Goal: Information Seeking & Learning: Understand process/instructions

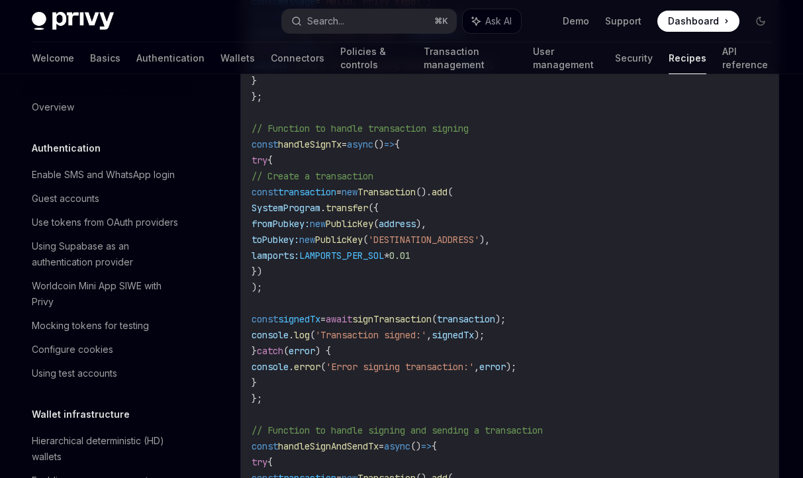
scroll to position [1420, 0]
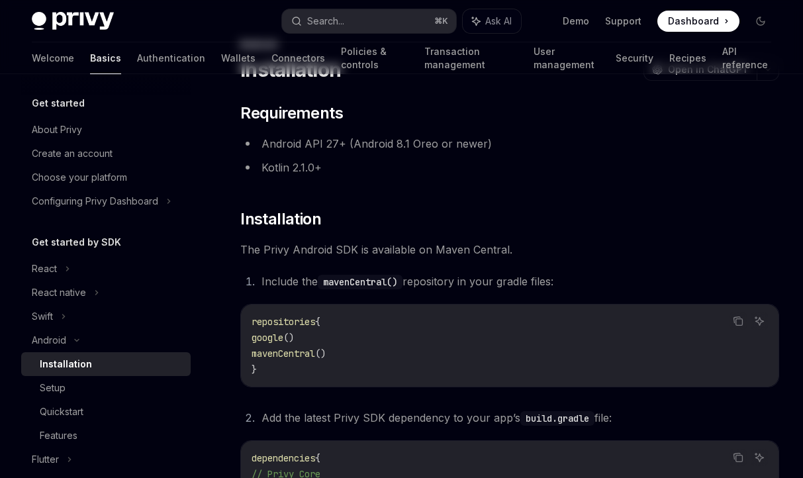
scroll to position [123, 0]
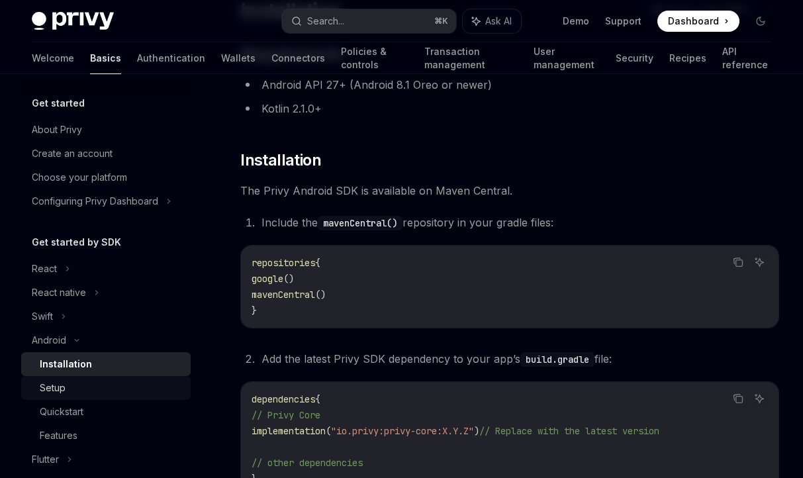
click at [79, 389] on div "Setup" at bounding box center [111, 388] width 143 height 16
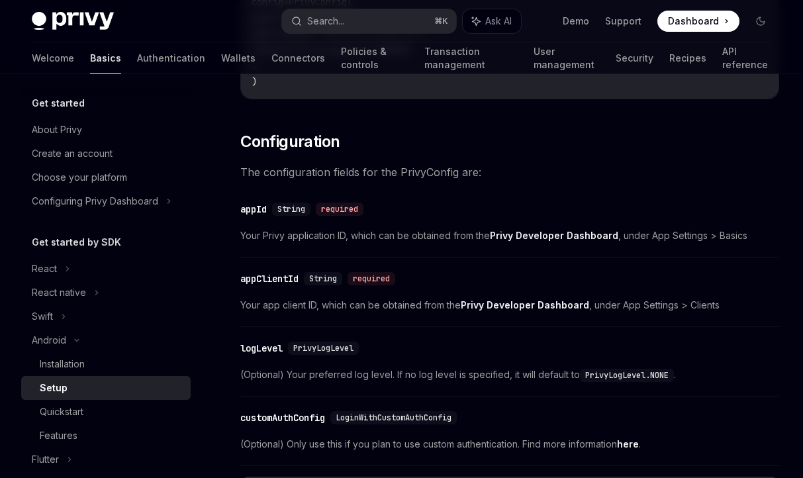
scroll to position [473, 0]
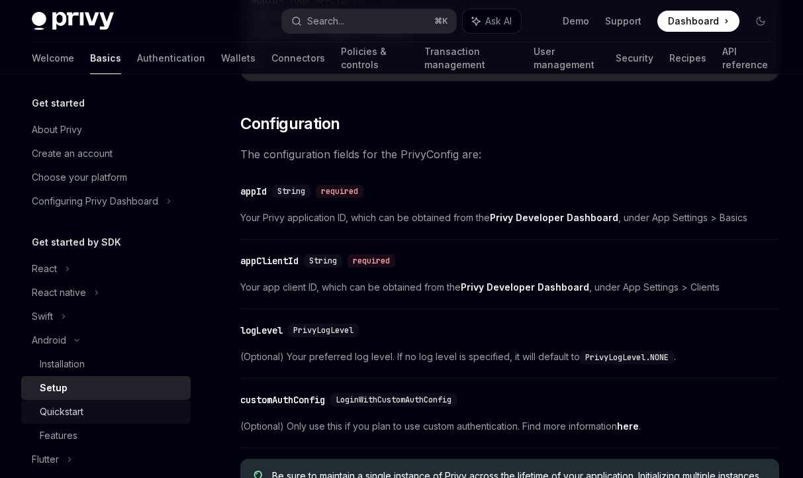
click at [66, 416] on div "Quickstart" at bounding box center [62, 412] width 44 height 16
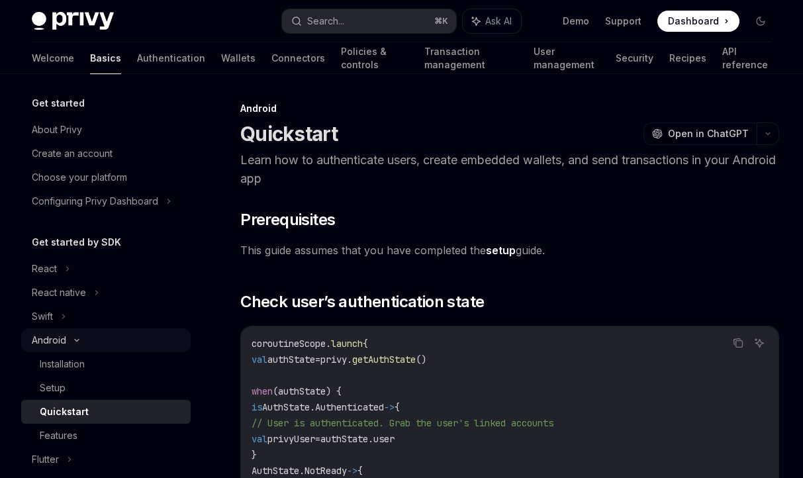
click at [55, 346] on div "Android" at bounding box center [49, 340] width 34 height 16
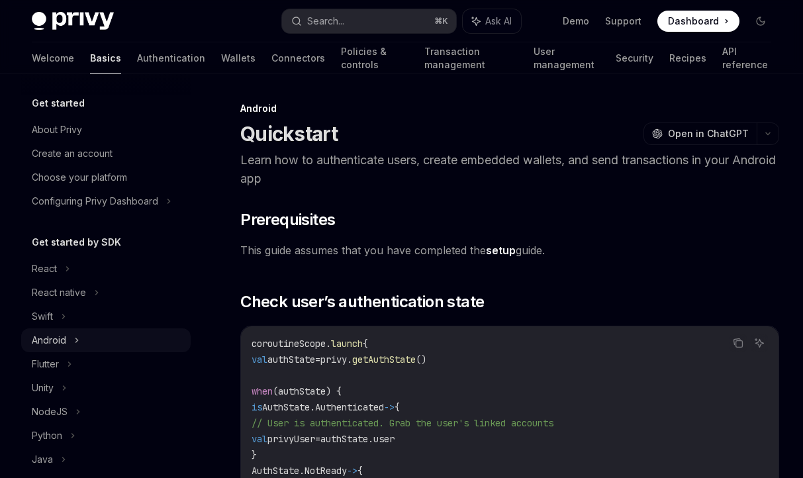
click at [55, 346] on div "Android" at bounding box center [49, 340] width 34 height 16
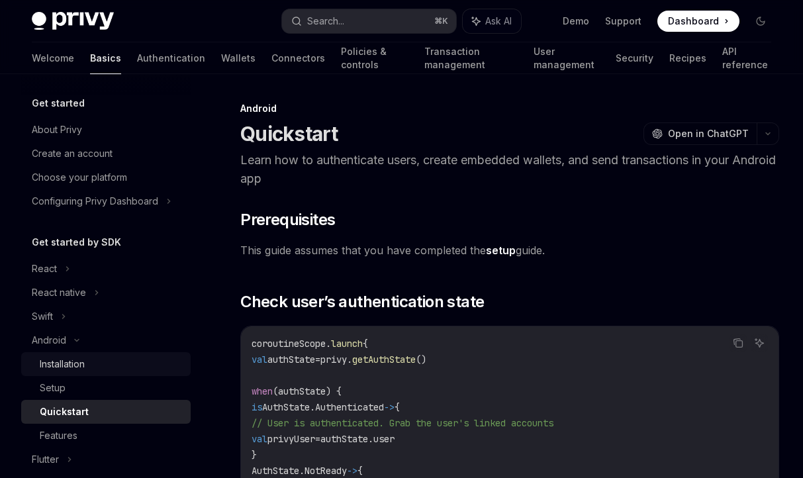
click at [49, 366] on div "Installation" at bounding box center [62, 364] width 45 height 16
type textarea "*"
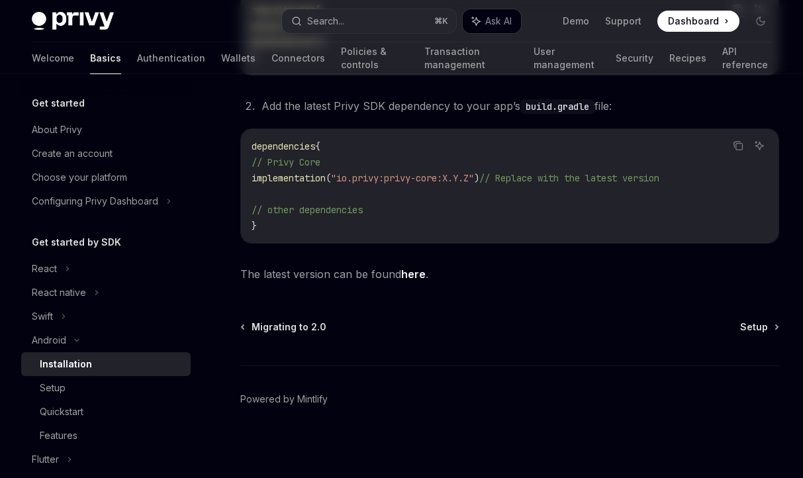
scroll to position [378, 0]
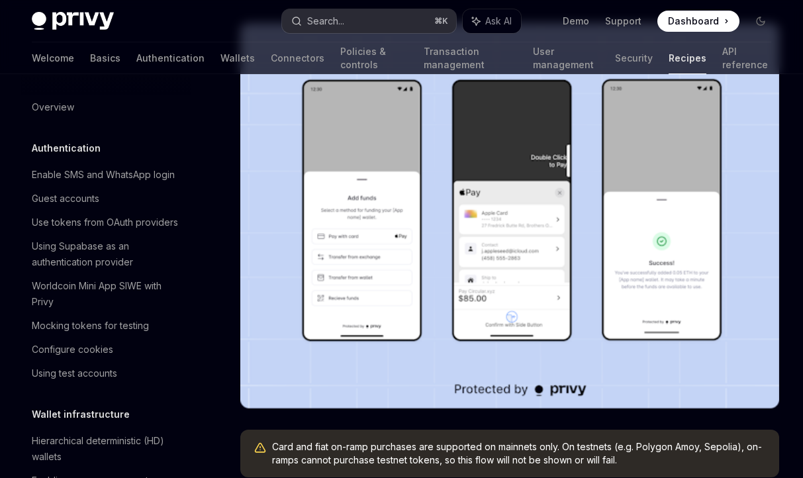
click at [347, 26] on button "Search... ⌘ K" at bounding box center [369, 21] width 175 height 24
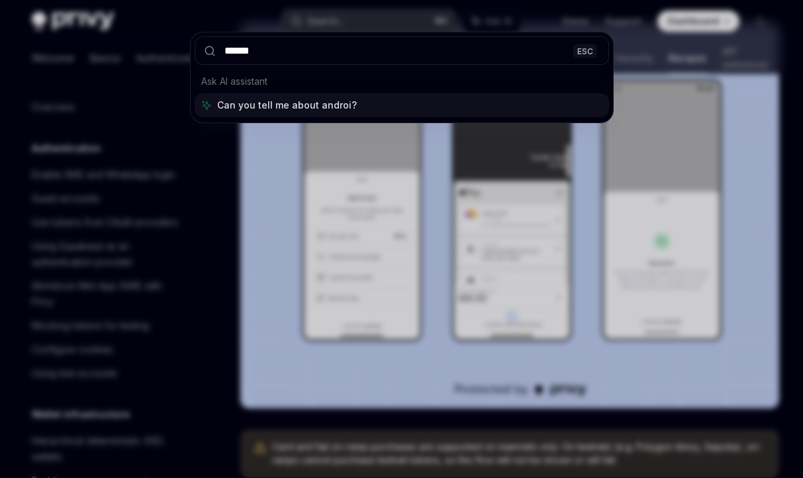
type input "*******"
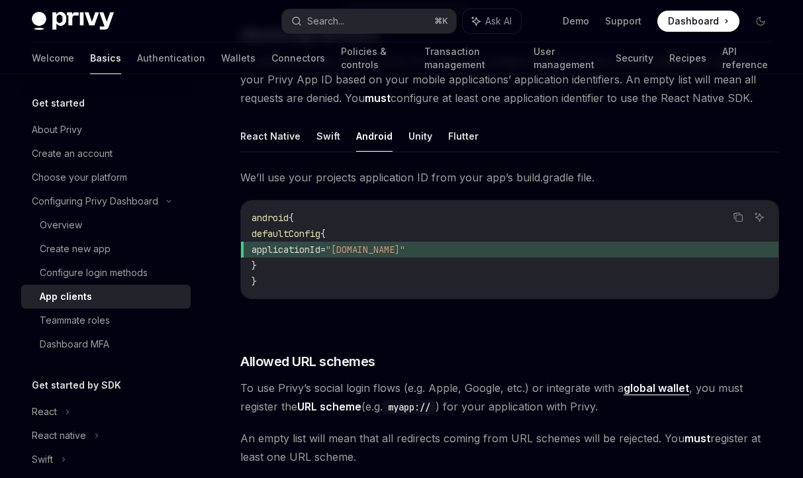
scroll to position [348, 0]
click at [320, 238] on span "defaultConfig" at bounding box center [286, 234] width 69 height 12
copy span "defaultConfig"
drag, startPoint x: 284, startPoint y: 269, endPoint x: 271, endPoint y: 238, distance: 32.9
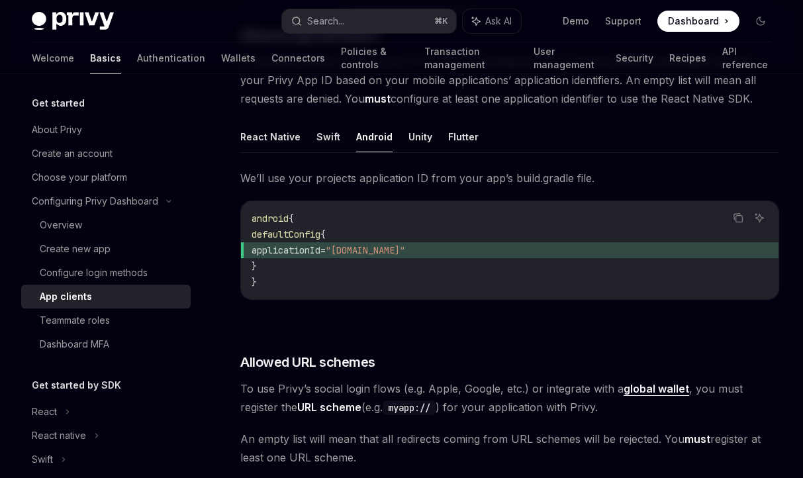
click at [271, 238] on code "android { defaultConfig { applicationId = "com.myorg.app" } }" at bounding box center [510, 249] width 516 height 79
copy code "defaultConfig { applicationId = "com.myorg.app" }"
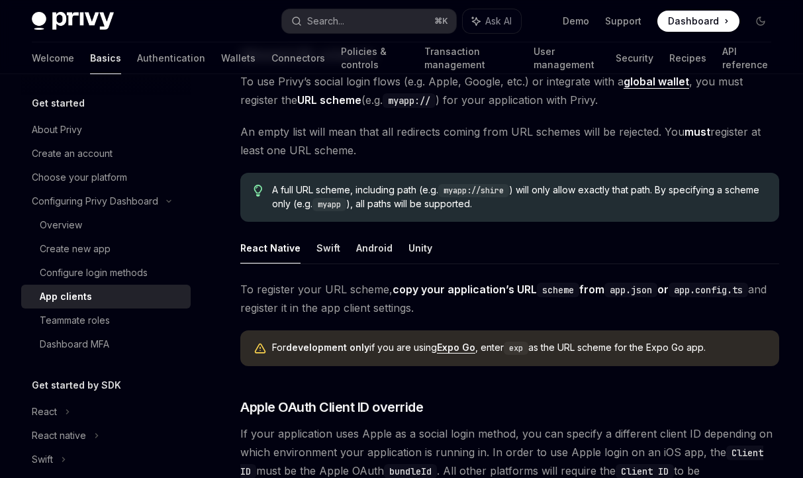
scroll to position [669, 0]
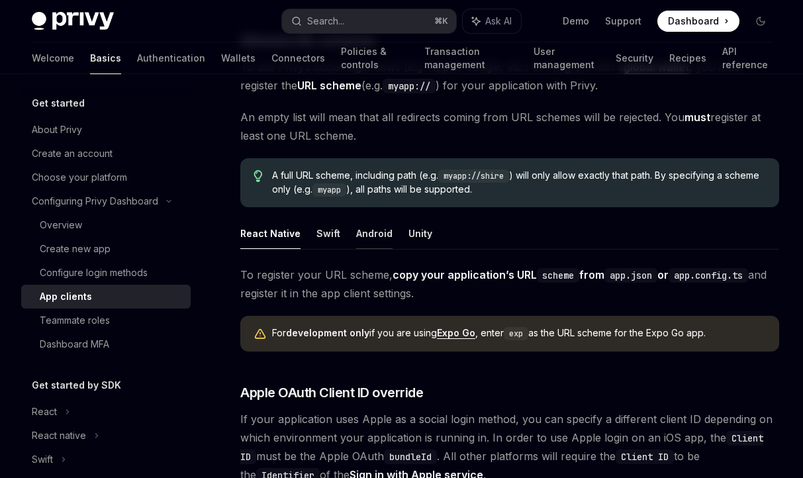
click at [370, 232] on button "Android" at bounding box center [374, 233] width 36 height 31
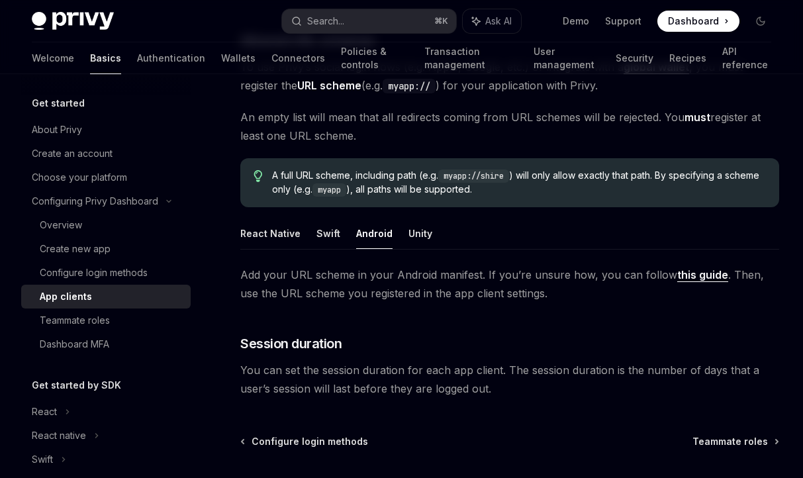
click at [684, 274] on link "this guide" at bounding box center [702, 275] width 51 height 14
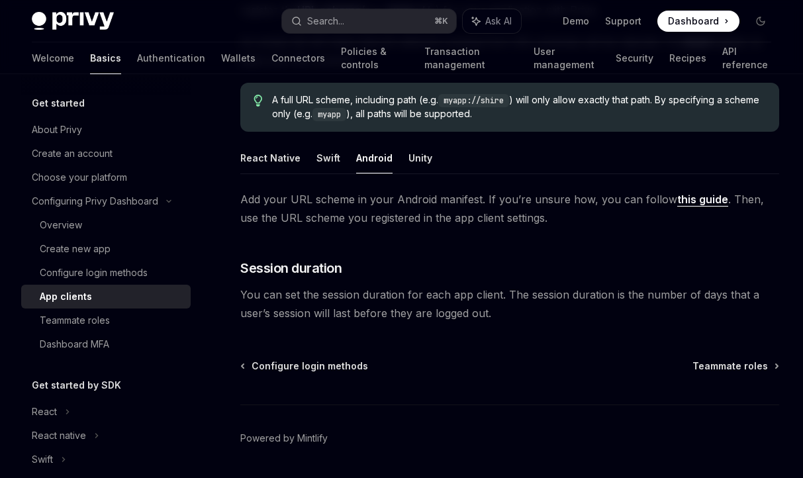
scroll to position [755, 0]
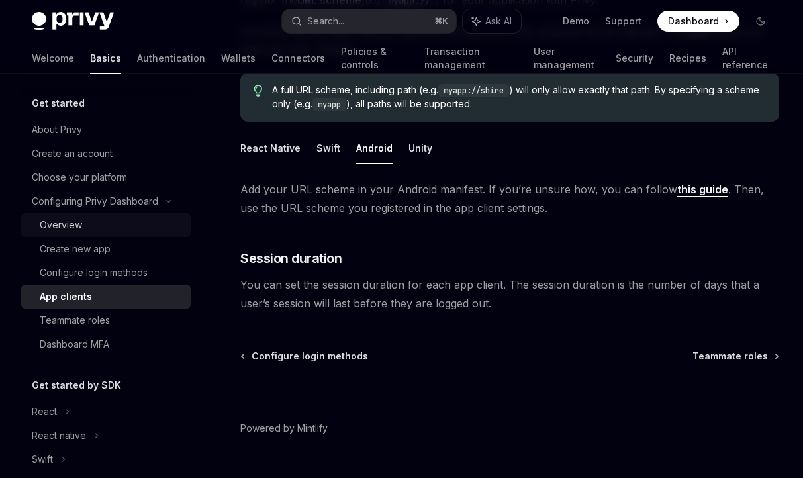
click at [104, 229] on div "Overview" at bounding box center [111, 225] width 143 height 16
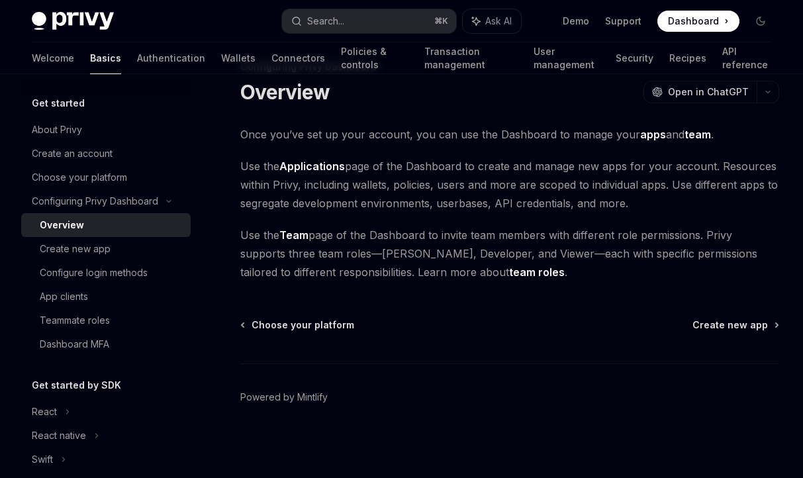
scroll to position [42, 0]
click at [105, 252] on div "Create new app" at bounding box center [75, 249] width 71 height 16
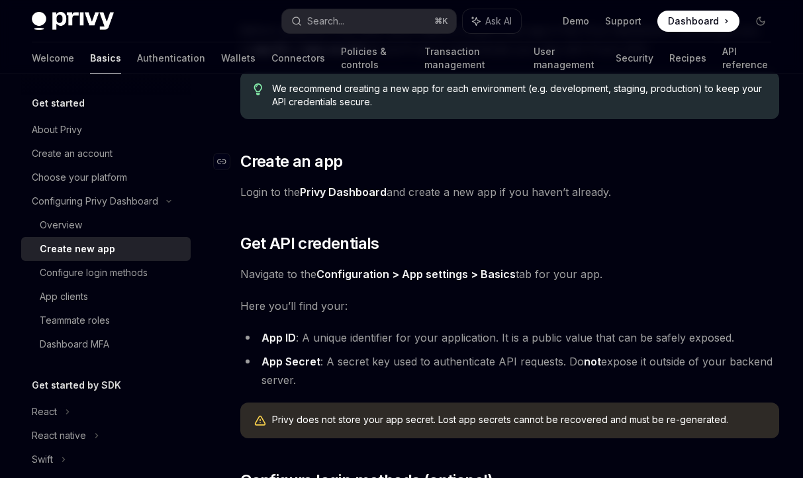
scroll to position [375, 0]
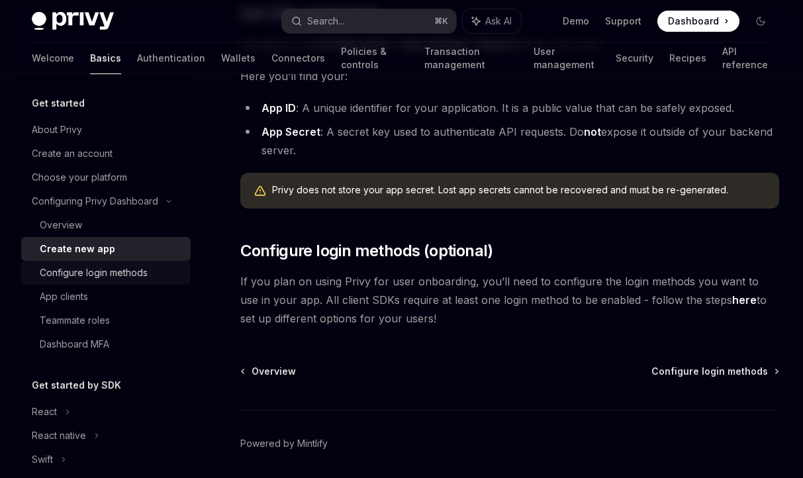
click at [75, 272] on div "Configure login methods" at bounding box center [94, 273] width 108 height 16
type textarea "*"
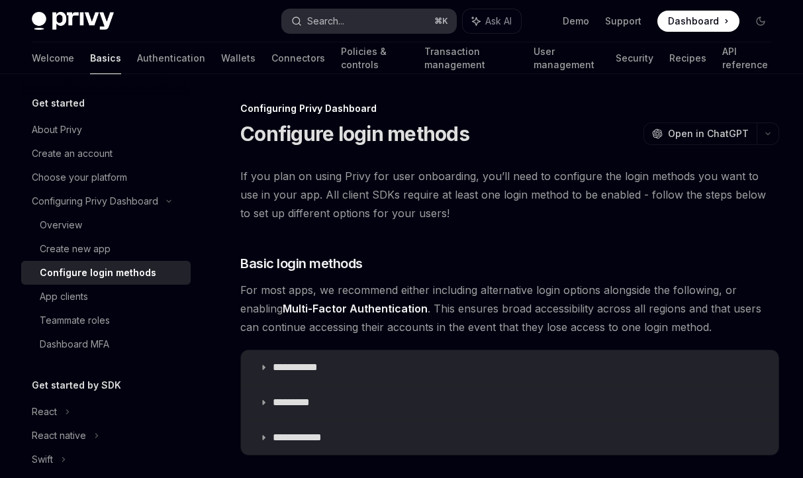
click at [331, 26] on div "Search..." at bounding box center [325, 21] width 37 height 16
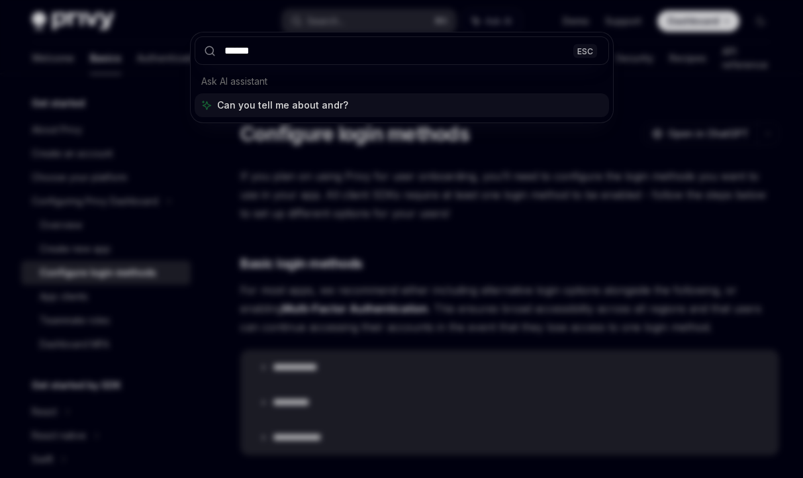
type input "*******"
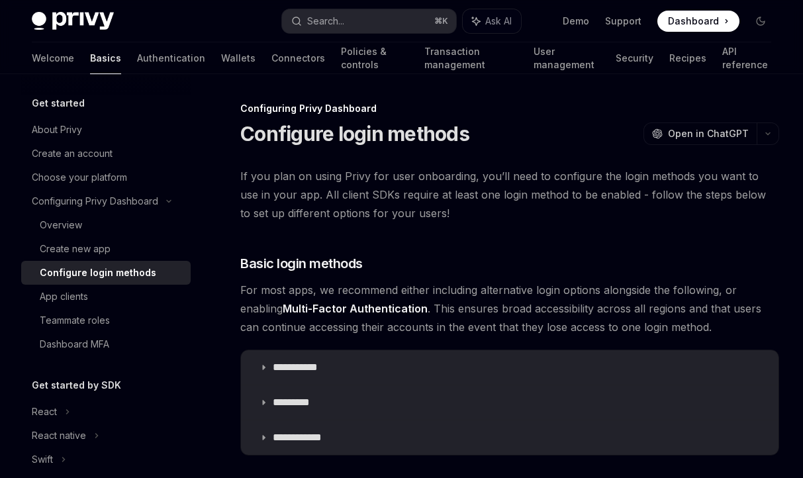
type textarea "*"
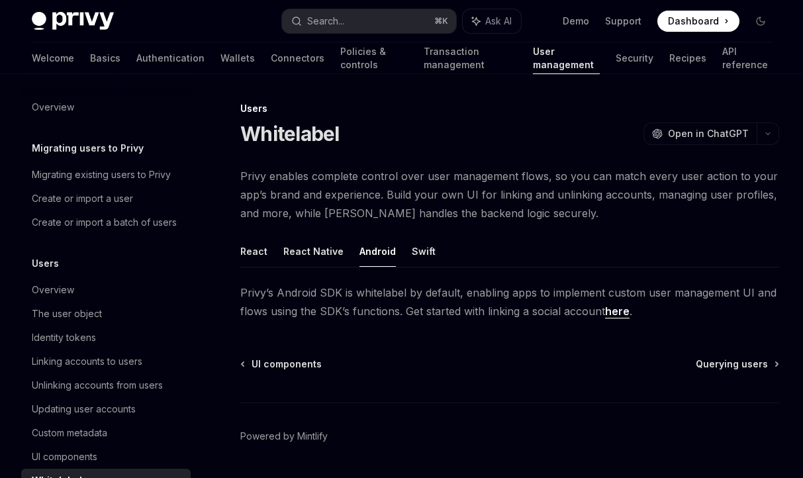
scroll to position [205, 0]
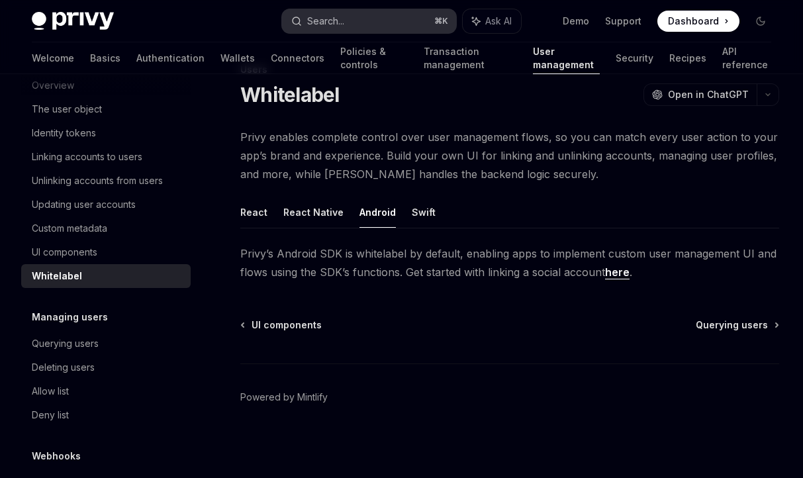
click at [376, 19] on button "Search... ⌘ K" at bounding box center [369, 21] width 175 height 24
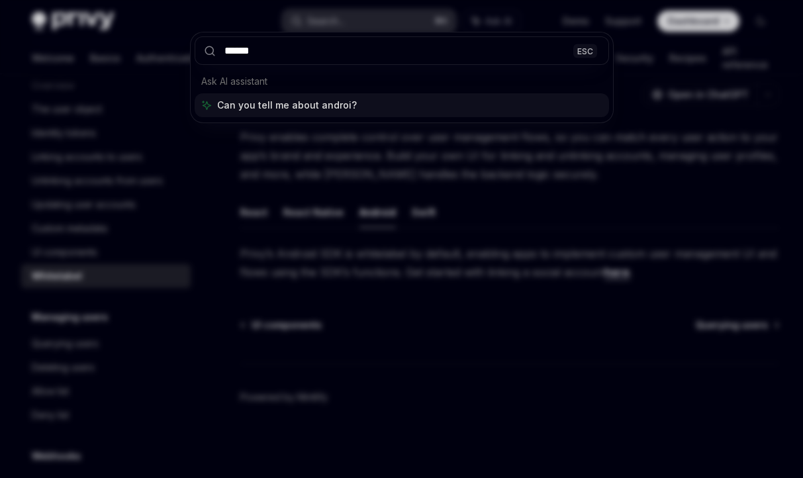
type input "*******"
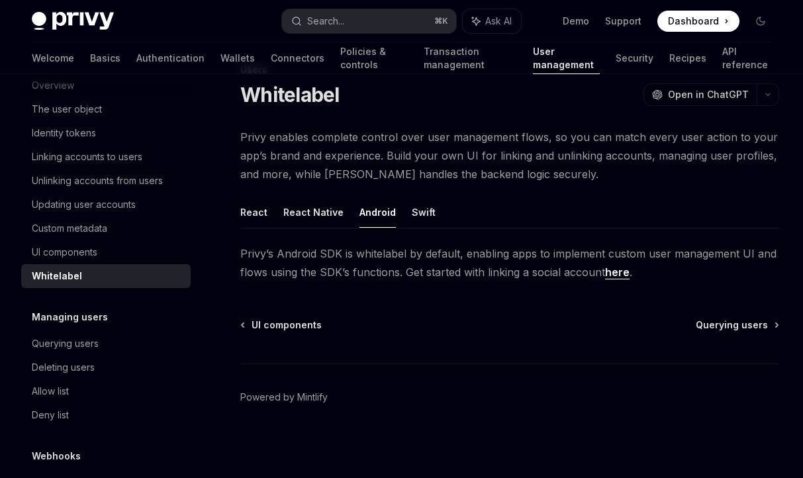
scroll to position [0, 0]
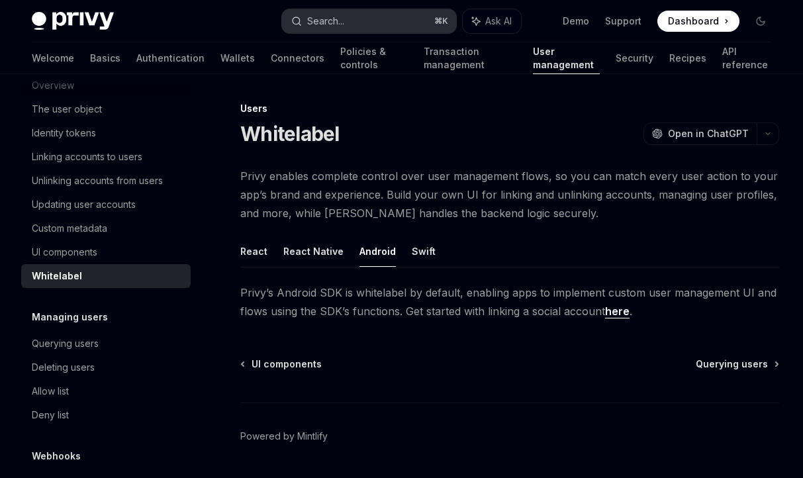
click at [334, 19] on div "Search..." at bounding box center [325, 21] width 37 height 16
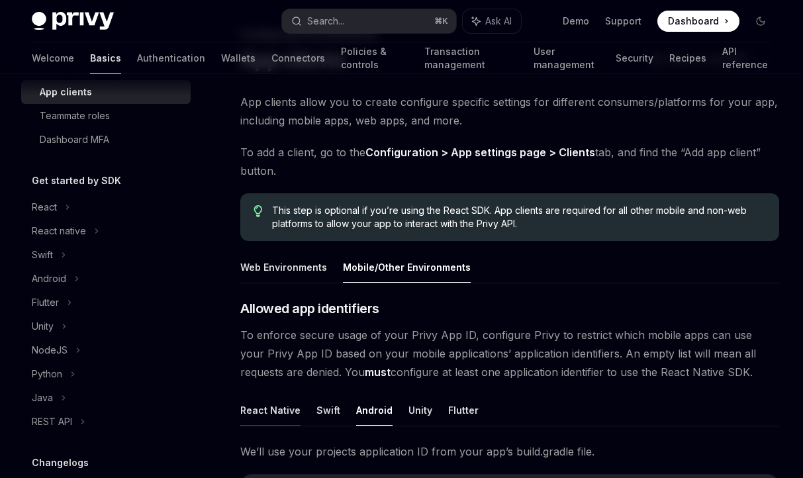
click at [273, 404] on button "React Native" at bounding box center [270, 409] width 60 height 31
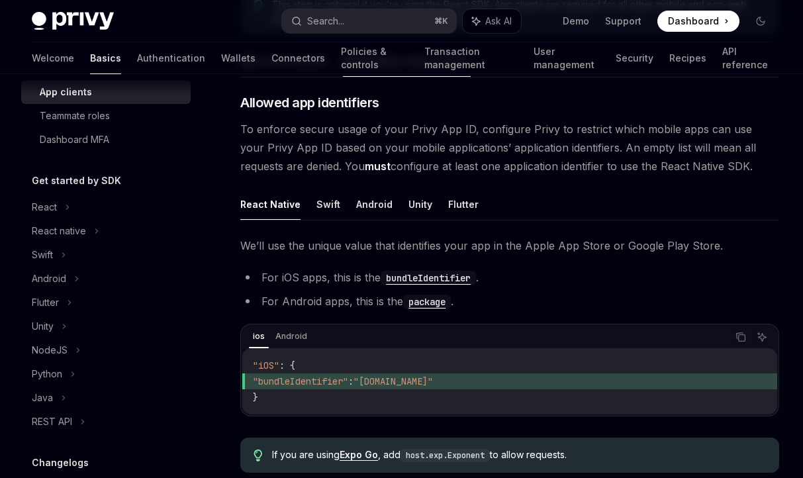
scroll to position [331, 0]
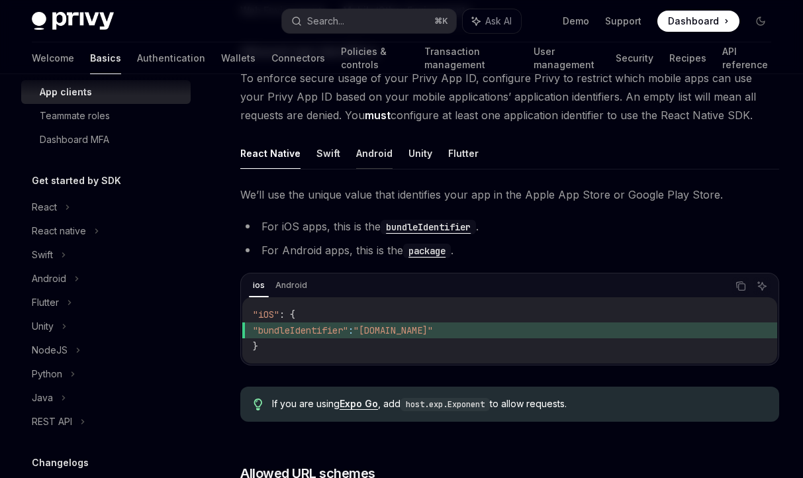
click at [359, 148] on button "Android" at bounding box center [374, 153] width 36 height 31
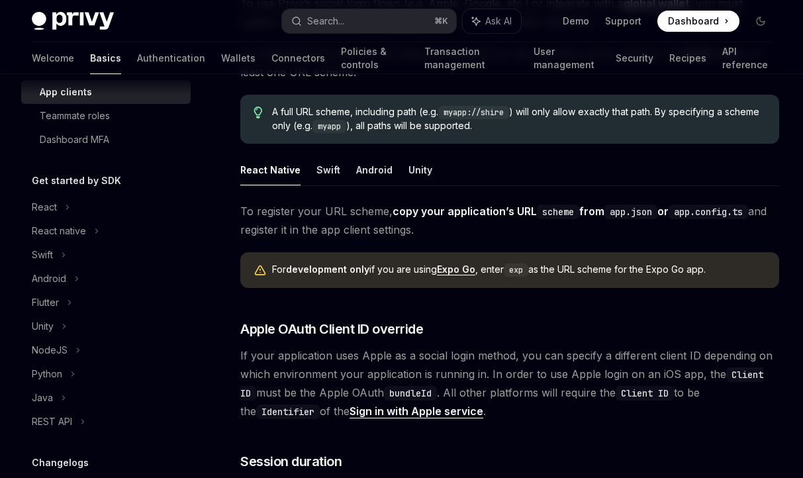
scroll to position [732, 0]
click at [359, 165] on button "Android" at bounding box center [374, 170] width 36 height 31
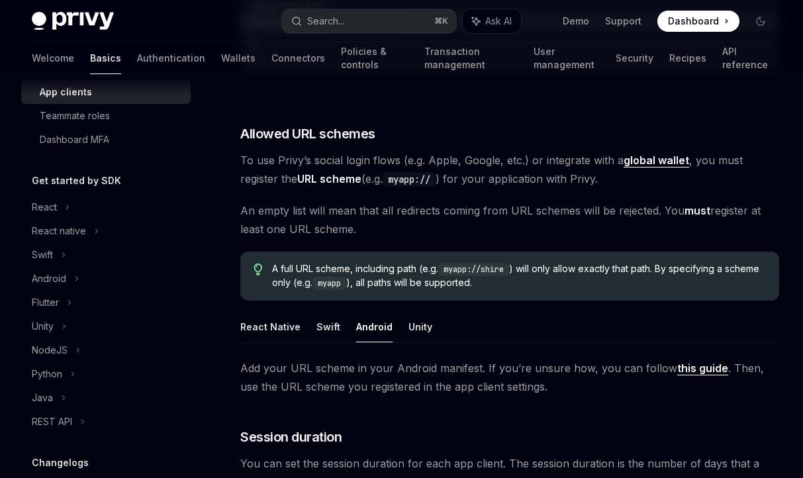
scroll to position [573, 0]
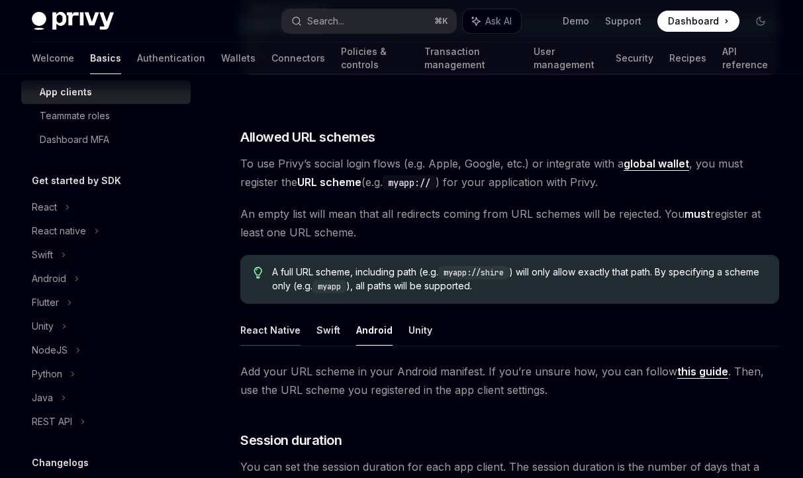
click at [286, 332] on button "React Native" at bounding box center [270, 329] width 60 height 31
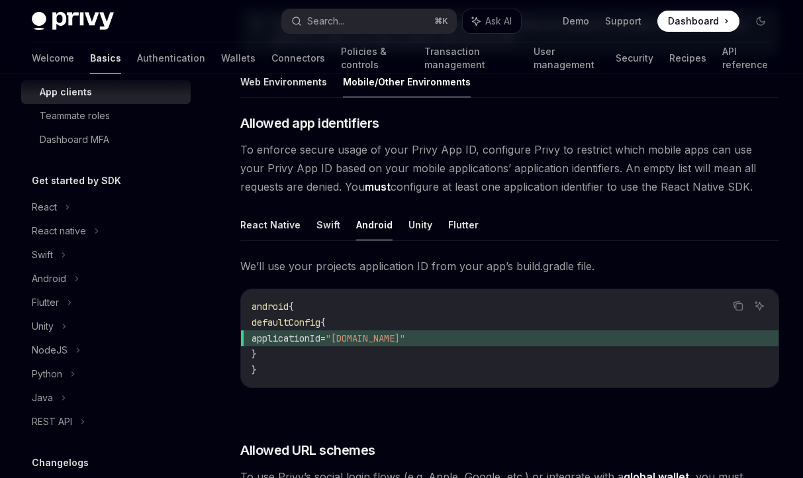
scroll to position [173, 0]
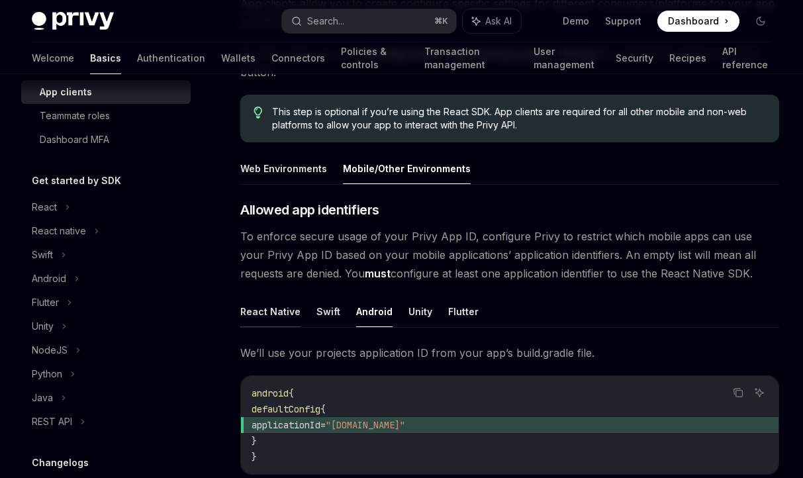
click at [282, 307] on button "React Native" at bounding box center [270, 311] width 60 height 31
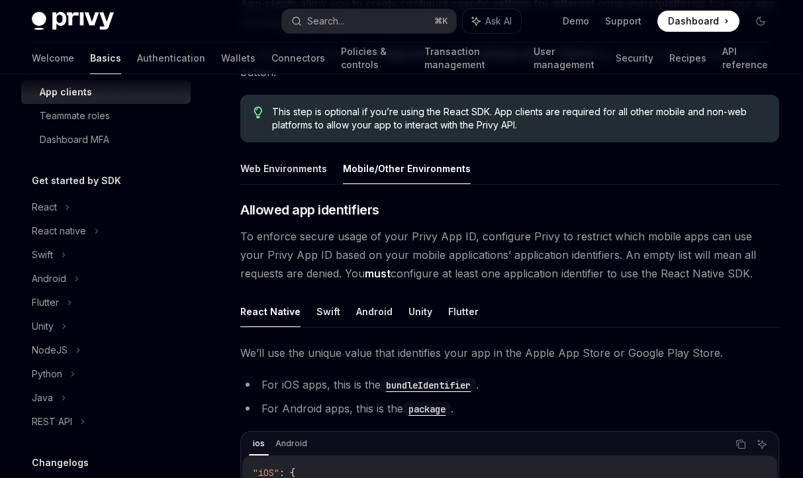
scroll to position [363, 0]
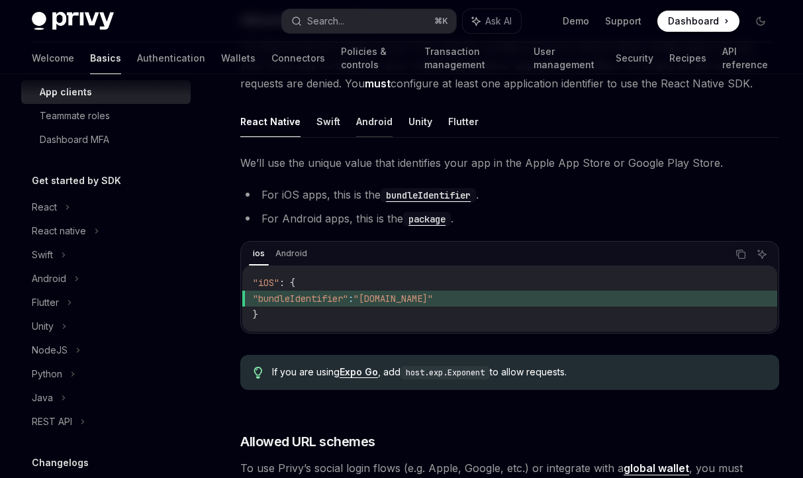
click at [367, 118] on button "Android" at bounding box center [374, 121] width 36 height 31
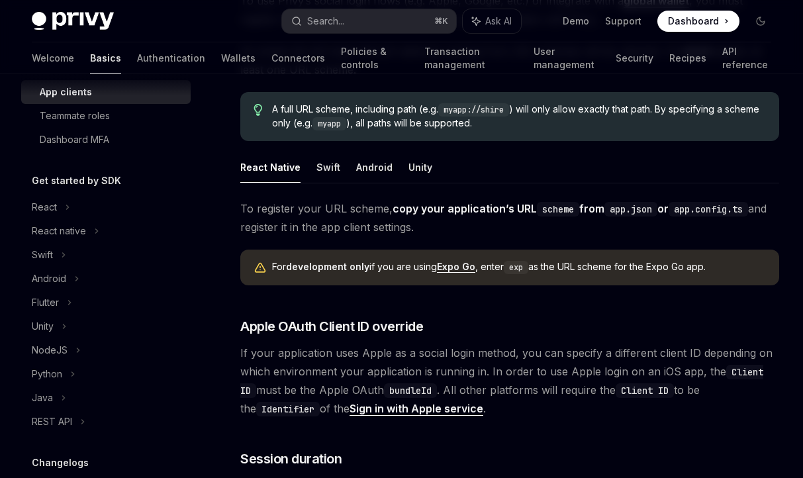
scroll to position [725, 0]
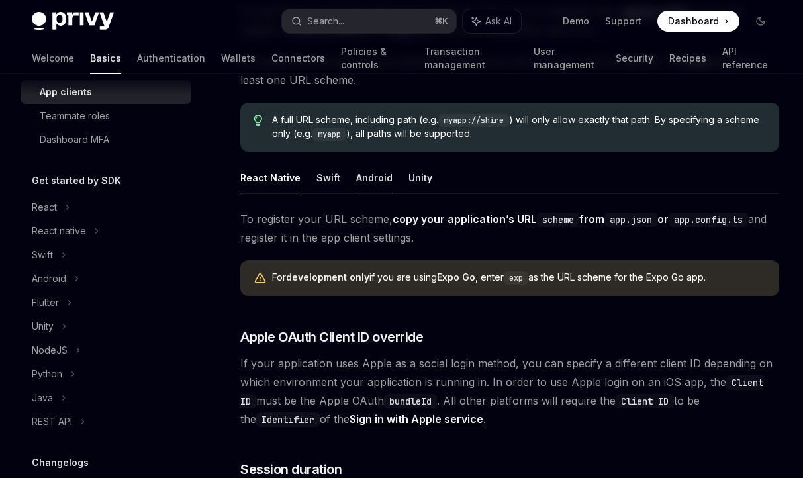
click at [375, 177] on button "Android" at bounding box center [374, 177] width 36 height 31
type textarea "*"
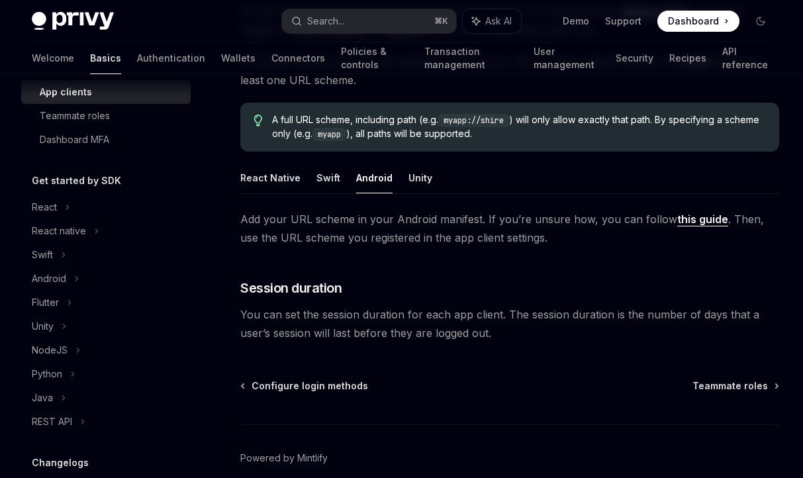
click at [690, 220] on link "this guide" at bounding box center [702, 219] width 51 height 14
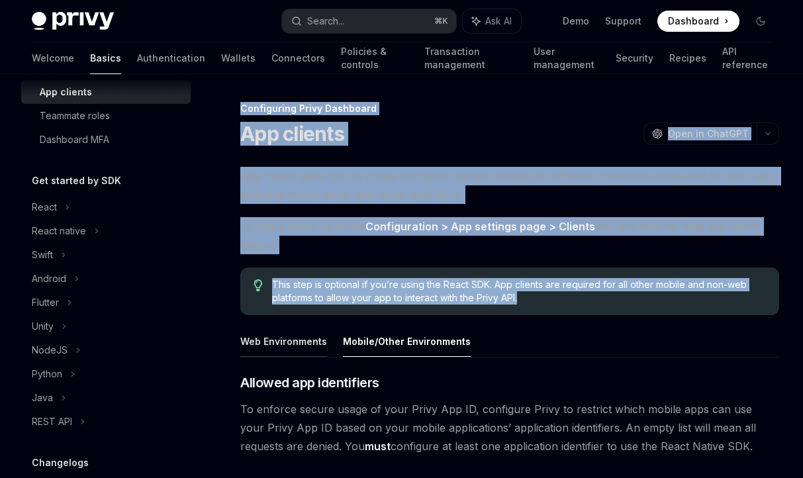
drag, startPoint x: 243, startPoint y: 105, endPoint x: 322, endPoint y: 331, distance: 239.7
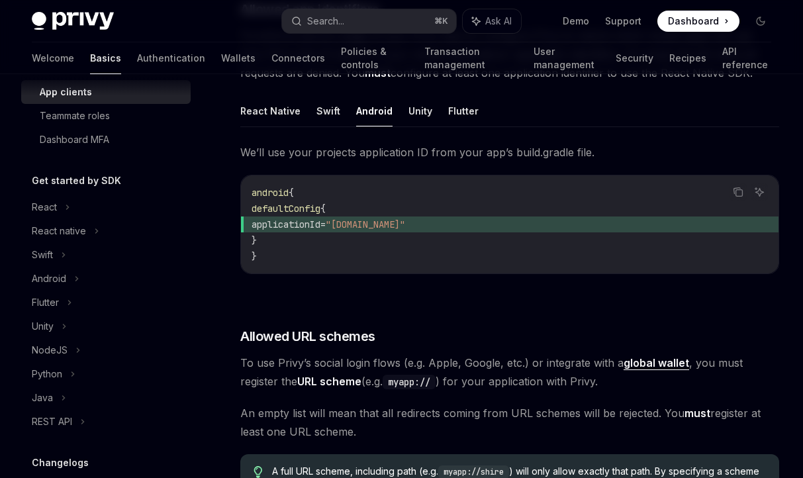
scroll to position [785, 0]
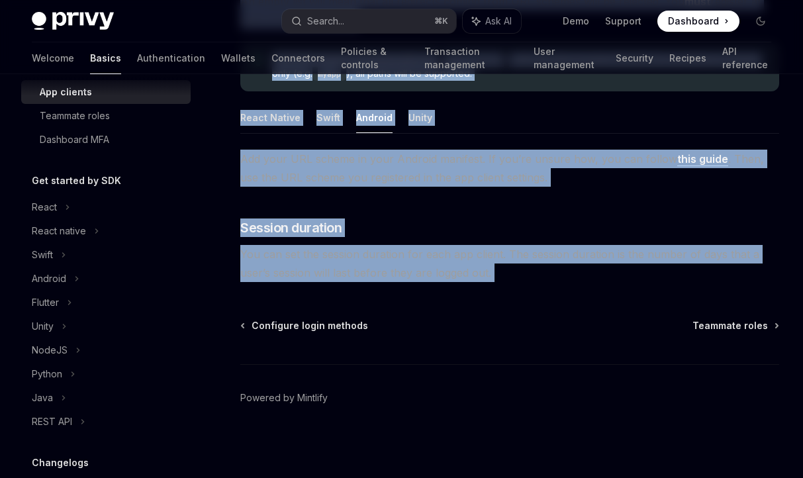
copy div "Configuring Privy Dashboard App clients OpenAI Open in ChatGPT OpenAI Open in C…"
click at [369, 18] on button "Search... ⌘ K" at bounding box center [369, 21] width 175 height 24
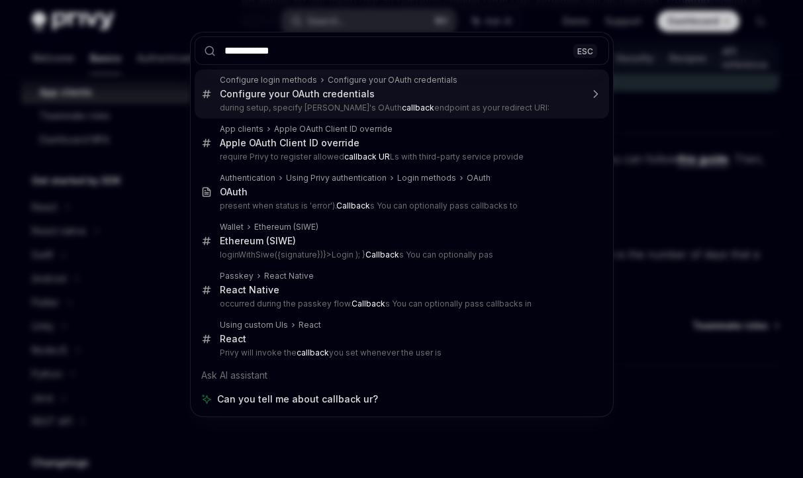
type input "**********"
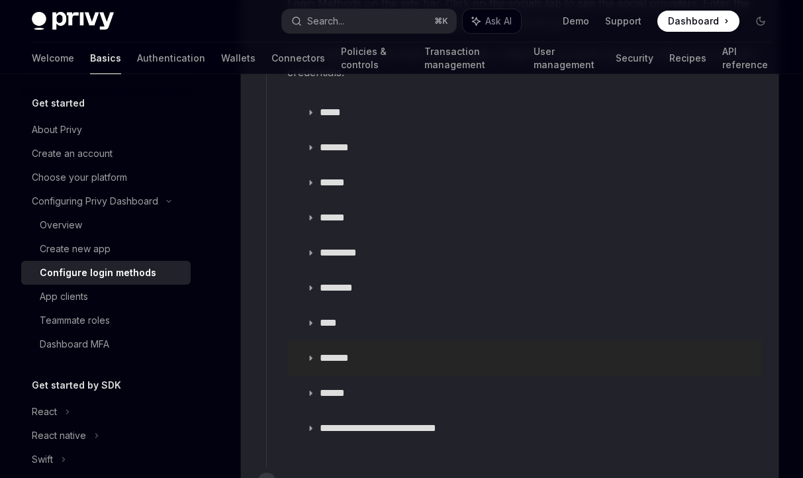
scroll to position [1475, 0]
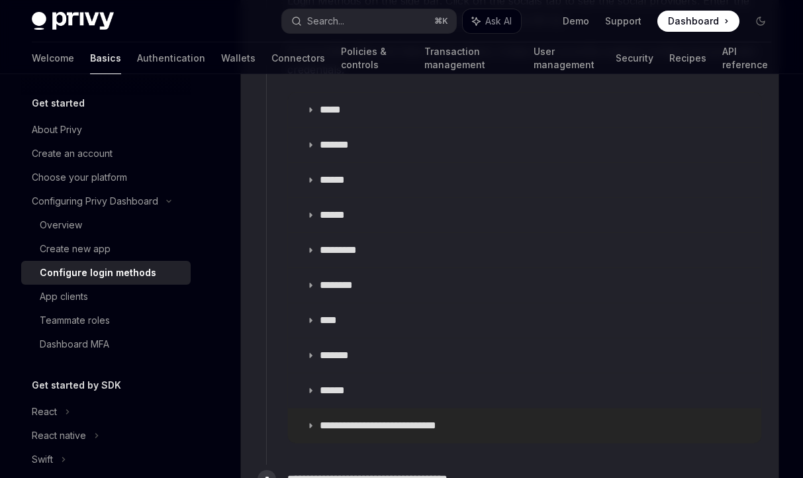
click at [412, 418] on summary "**********" at bounding box center [524, 425] width 473 height 34
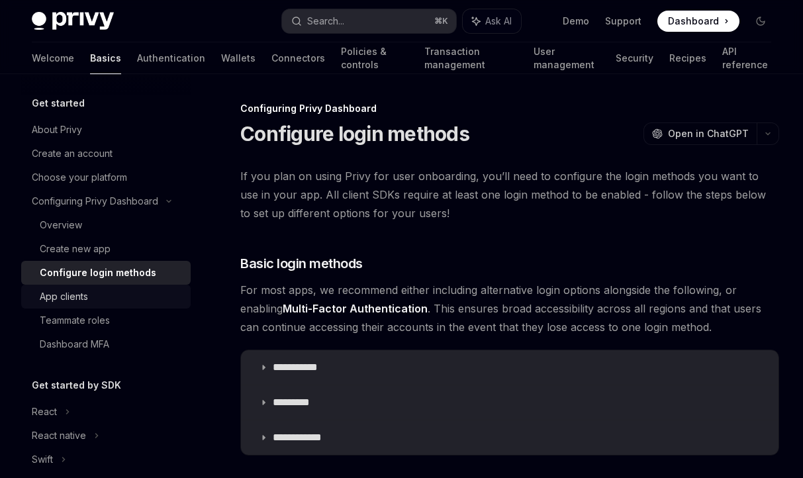
click at [120, 304] on link "App clients" at bounding box center [105, 297] width 169 height 24
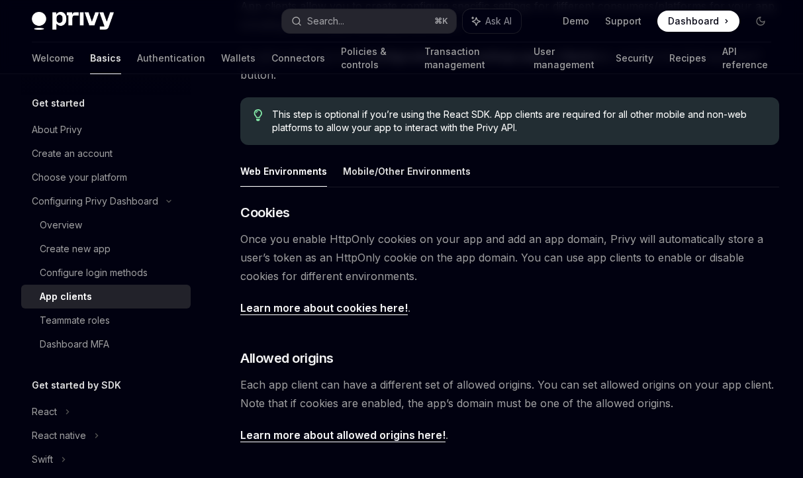
scroll to position [161, 0]
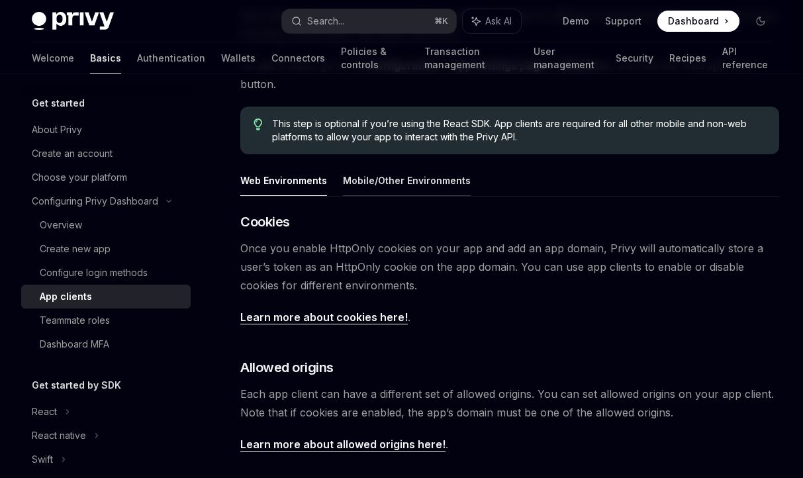
click at [377, 179] on button "Mobile/Other Environments" at bounding box center [407, 180] width 128 height 31
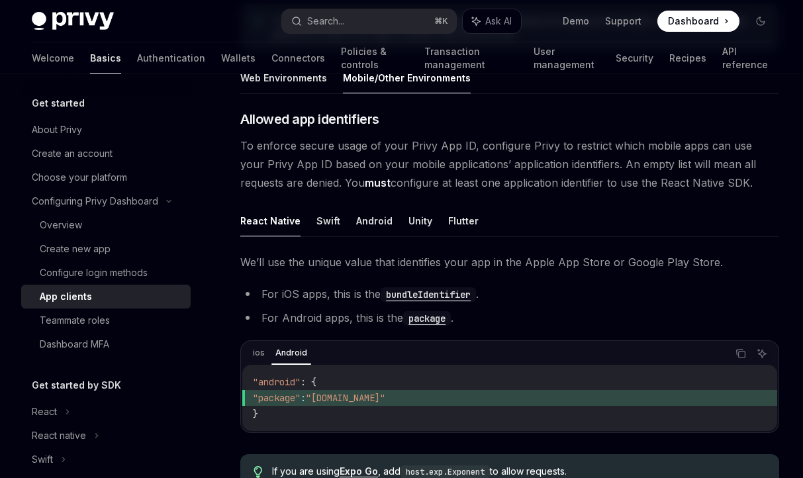
scroll to position [357, 0]
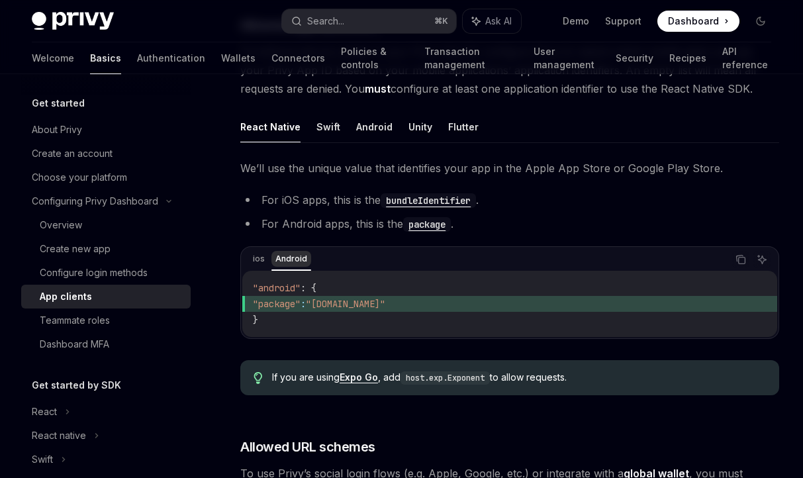
click at [283, 257] on div "Android" at bounding box center [291, 259] width 40 height 16
click at [431, 226] on code "package" at bounding box center [427, 224] width 48 height 15
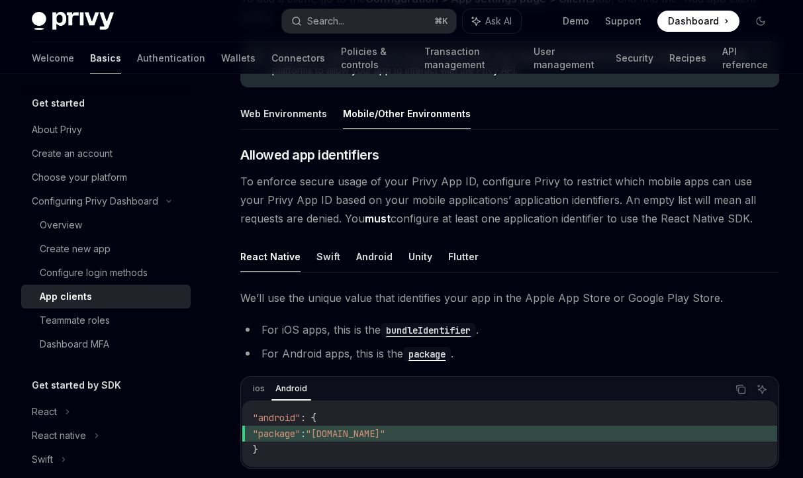
scroll to position [48, 0]
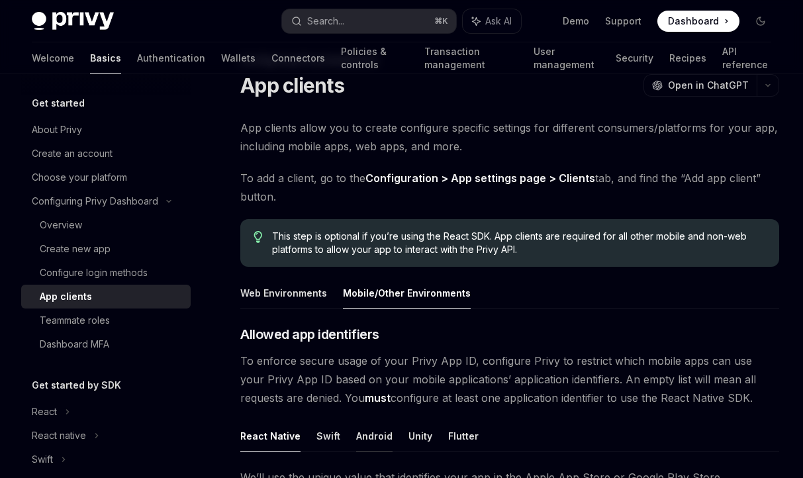
click at [367, 431] on button "Android" at bounding box center [374, 435] width 36 height 31
click at [278, 440] on button "React Native" at bounding box center [270, 435] width 60 height 31
type textarea "*"
click at [88, 230] on div "Overview" at bounding box center [111, 225] width 143 height 16
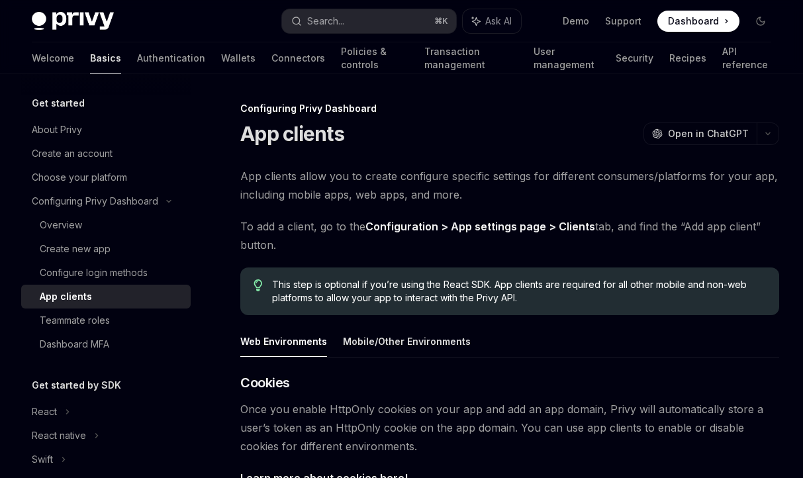
scroll to position [134, 0]
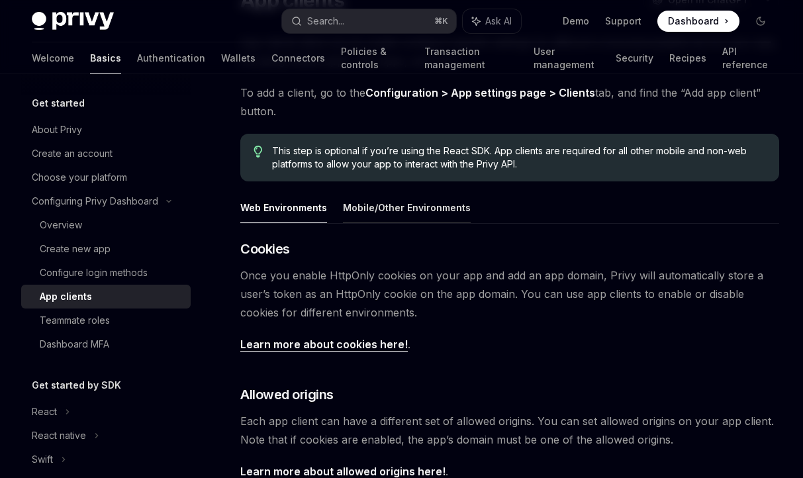
click at [362, 209] on button "Mobile/Other Environments" at bounding box center [407, 207] width 128 height 31
type textarea "*"
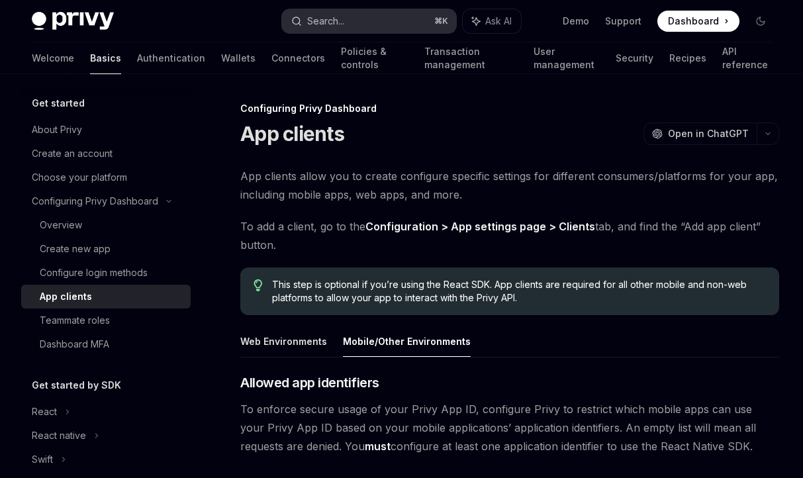
click at [377, 16] on button "Search... ⌘ K" at bounding box center [369, 21] width 175 height 24
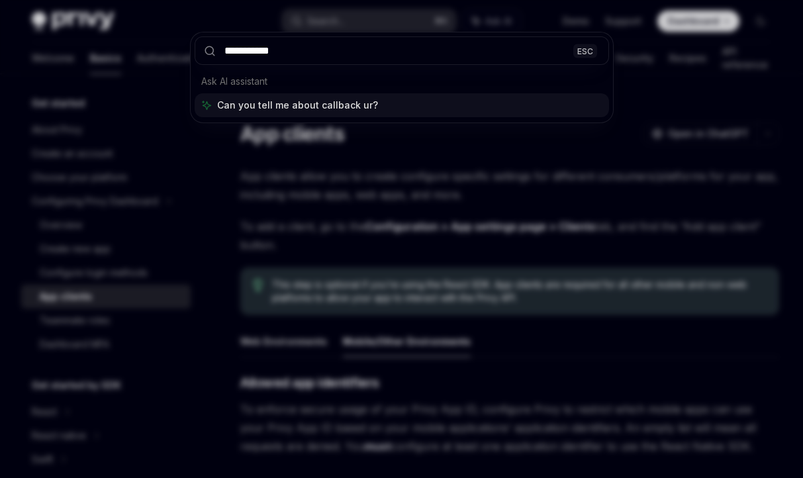
type input "**********"
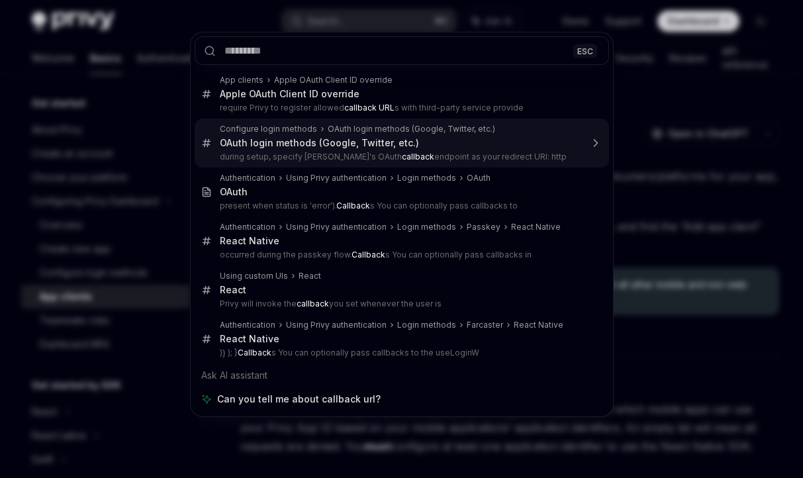
type textarea "*"
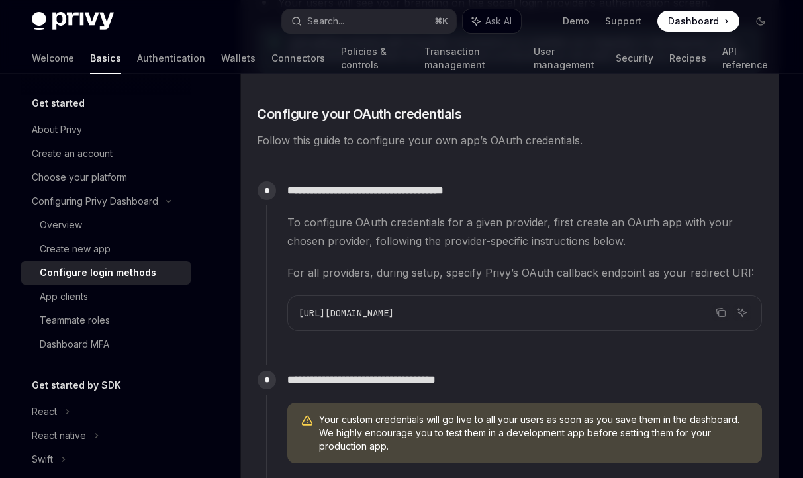
scroll to position [970, 0]
click at [721, 312] on icon "Copy the contents from the code block" at bounding box center [721, 313] width 11 height 11
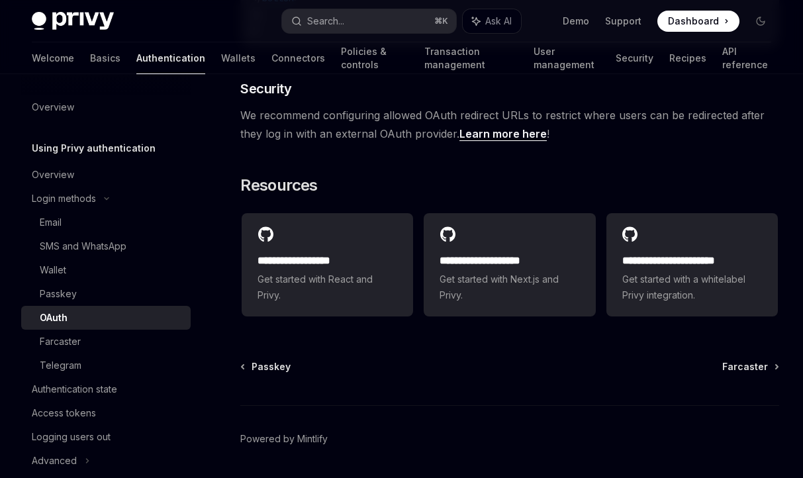
scroll to position [2761, 0]
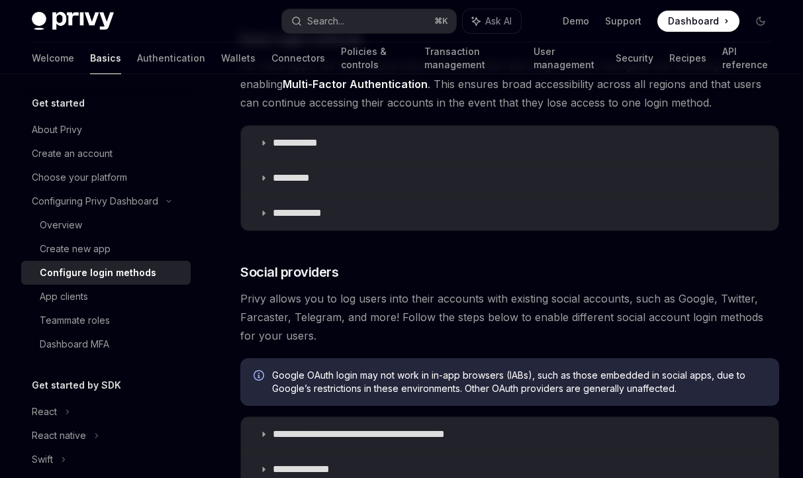
scroll to position [460, 0]
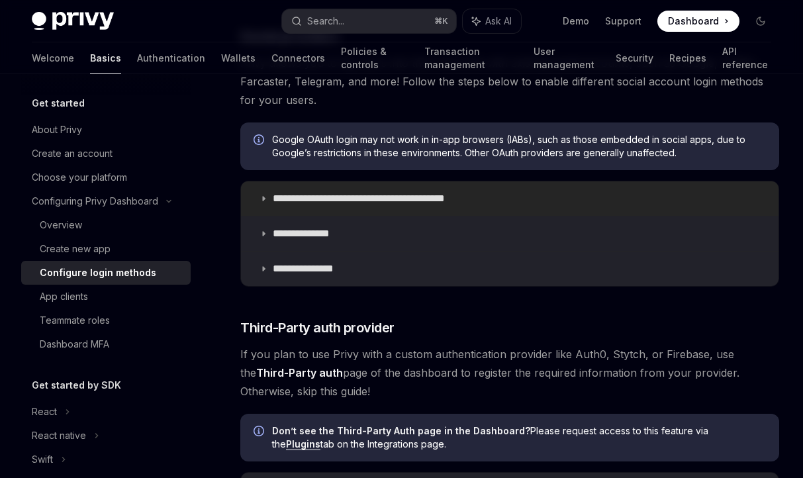
click at [327, 198] on p "**********" at bounding box center [382, 198] width 218 height 13
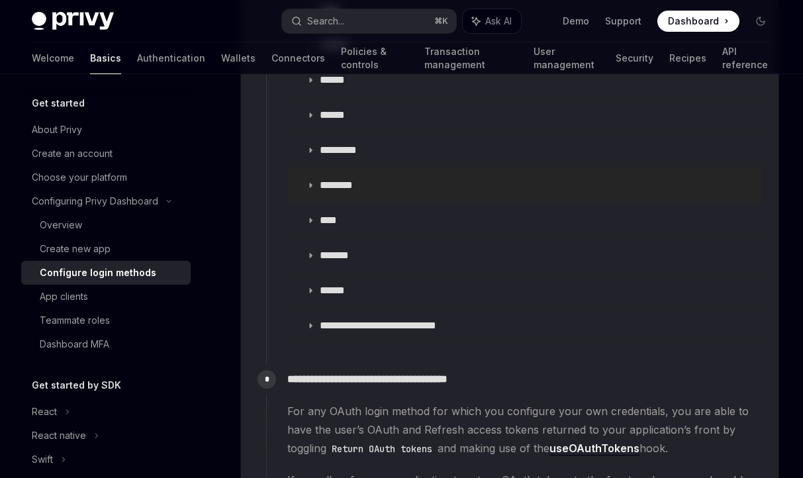
scroll to position [1570, 0]
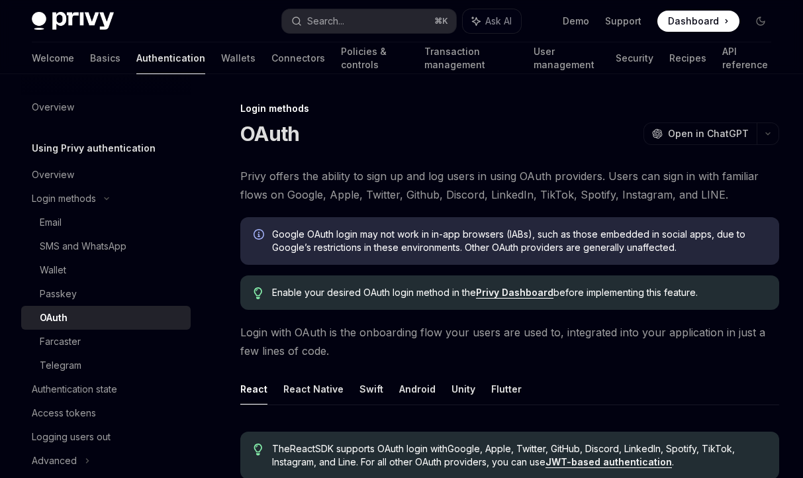
click at [605, 20] on ul "Demo Support Dashboard Dashboard" at bounding box center [651, 21] width 177 height 21
click at [619, 20] on link "Support" at bounding box center [623, 21] width 36 height 13
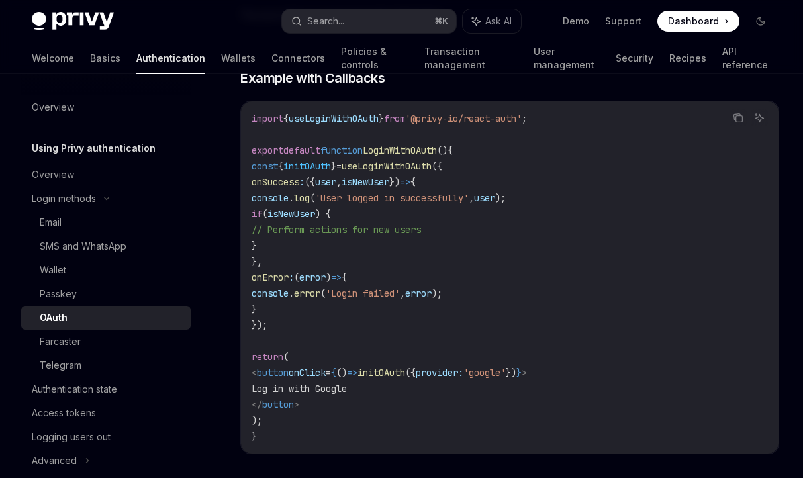
scroll to position [2662, 0]
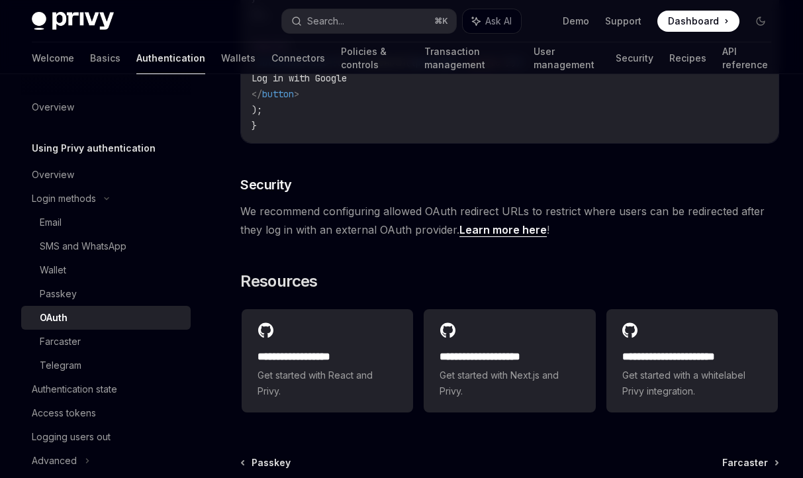
click at [79, 317] on div "OAuth" at bounding box center [111, 318] width 143 height 16
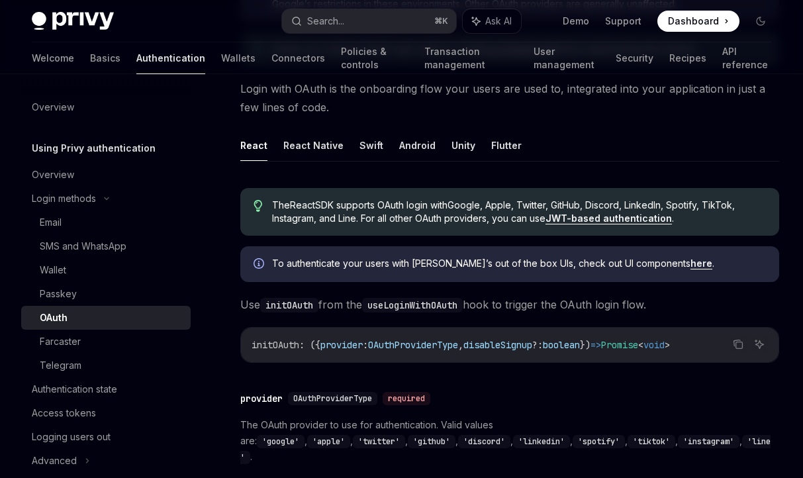
scroll to position [192, 0]
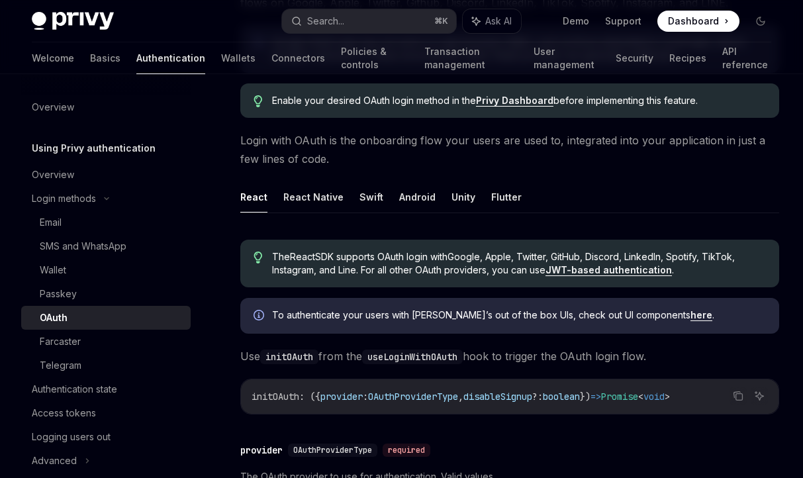
type textarea "*"
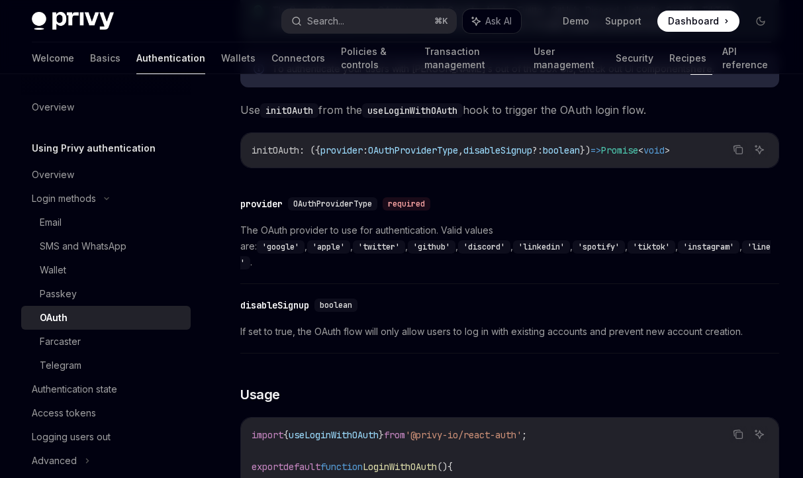
scroll to position [589, 0]
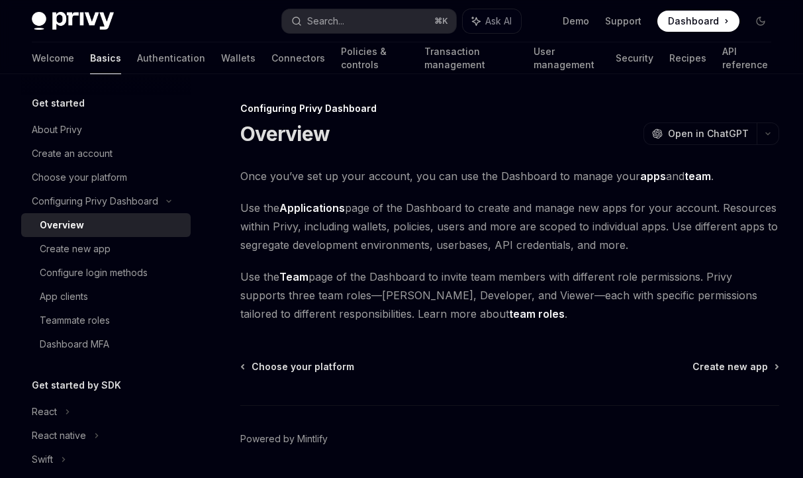
scroll to position [42, 0]
